Goal: Check status: Check status

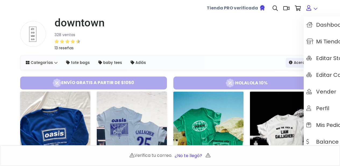
click at [310, 6] on icon at bounding box center [309, 7] width 5 height 5
click at [329, 119] on link "Mis pedidos" at bounding box center [336, 125] width 64 height 17
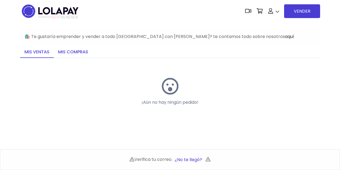
click at [78, 55] on link "Mis compras" at bounding box center [73, 52] width 39 height 11
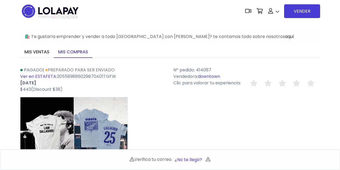
click at [105, 133] on img at bounding box center [100, 134] width 53 height 74
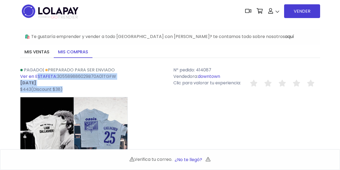
drag, startPoint x: 70, startPoint y: 91, endPoint x: 37, endPoint y: 77, distance: 36.1
click at [37, 77] on div "Pagado | Preparado para ser enviado Ver en ESTAFETA: 305589886029B70A01TGFW [DA…" at bounding box center [93, 80] width 153 height 26
click at [37, 77] on link "Ver en ESTAFETA:" at bounding box center [38, 76] width 37 height 6
